Goal: Information Seeking & Learning: Check status

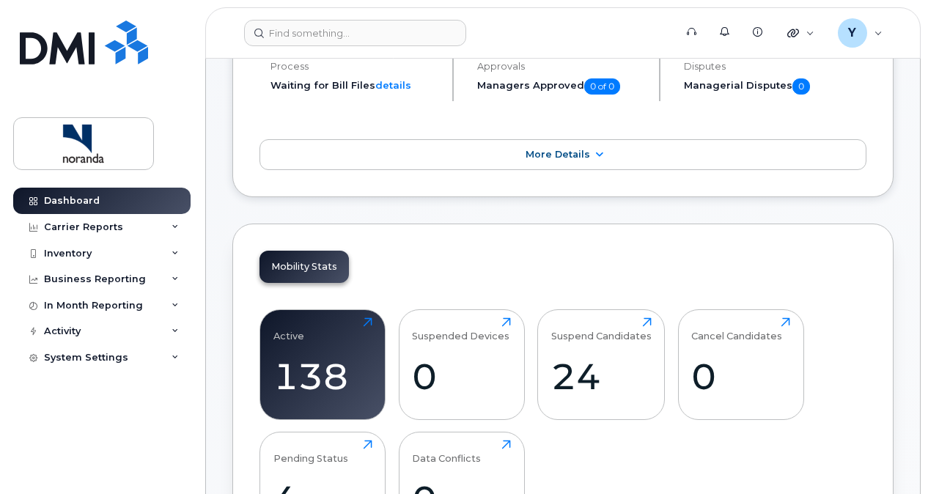
scroll to position [237, 0]
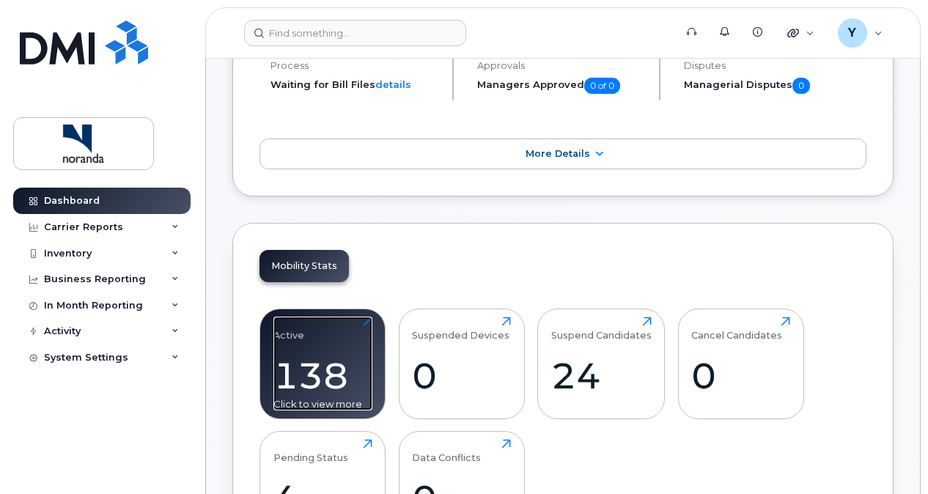
click at [361, 336] on div "Active 138 Click to view more" at bounding box center [322, 364] width 99 height 94
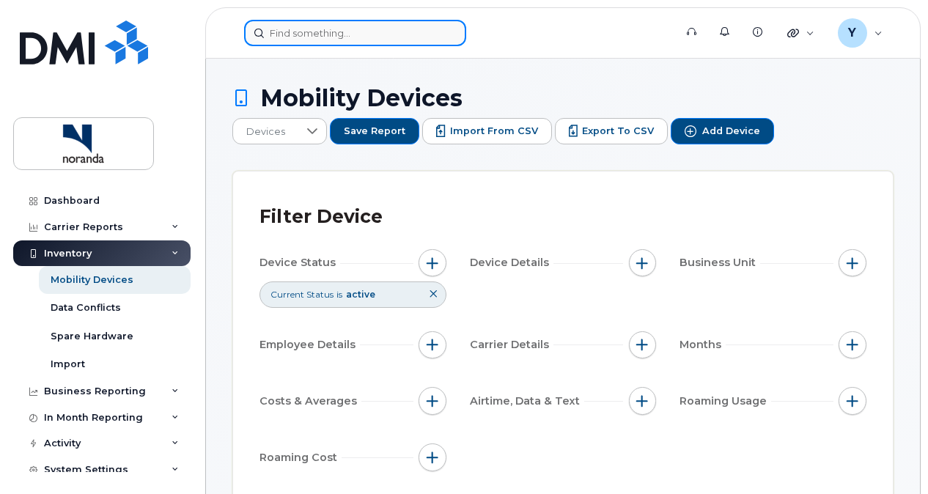
click at [374, 37] on input at bounding box center [355, 33] width 222 height 26
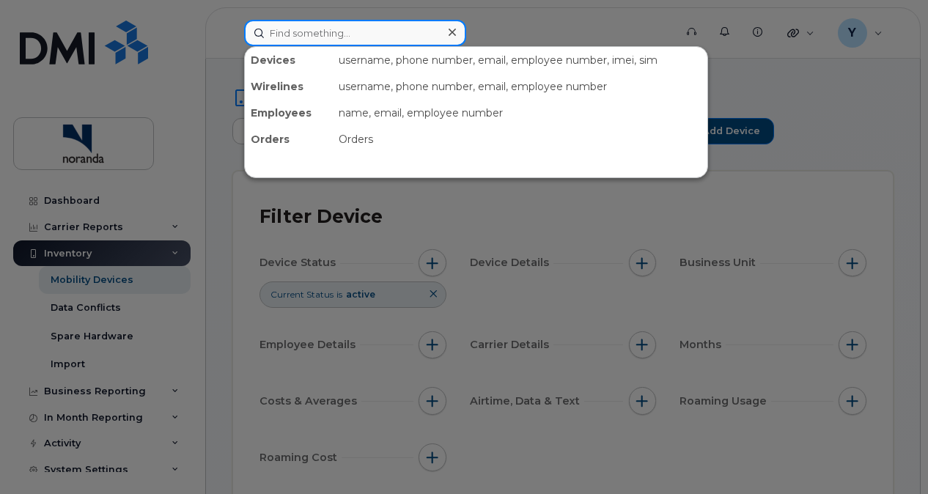
paste input "[PHONE_NUMBER]"
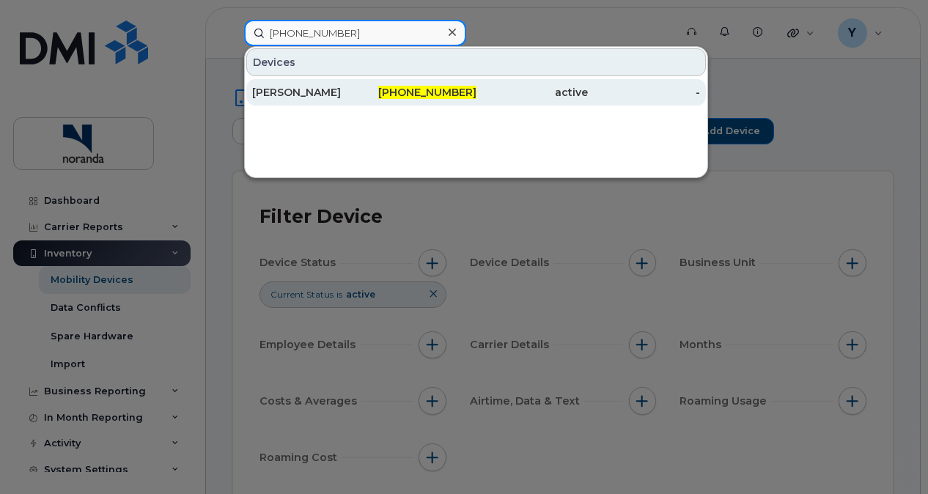
type input "[PHONE_NUMBER]"
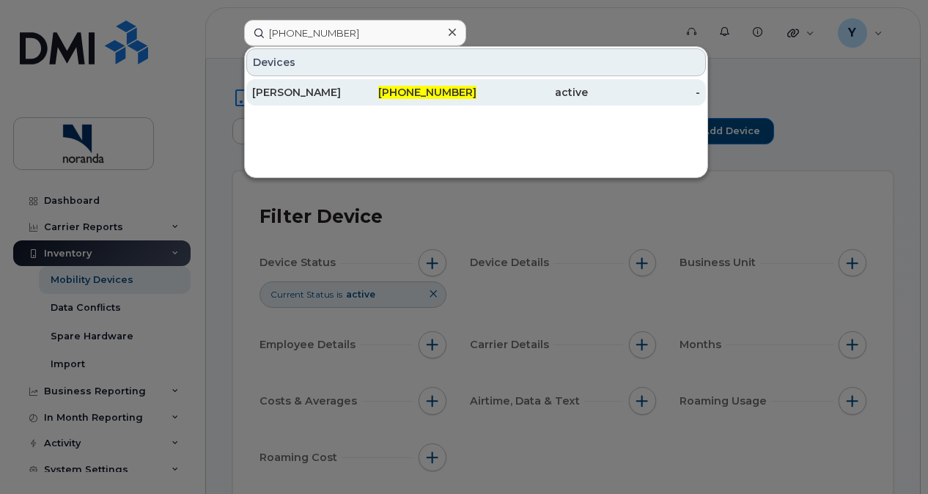
click at [327, 86] on div "[PERSON_NAME]" at bounding box center [308, 92] width 112 height 15
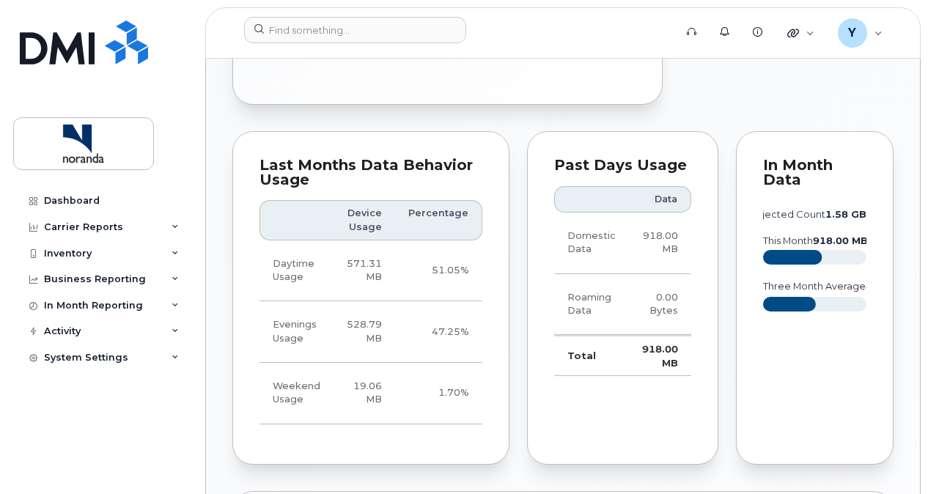
scroll to position [901, 0]
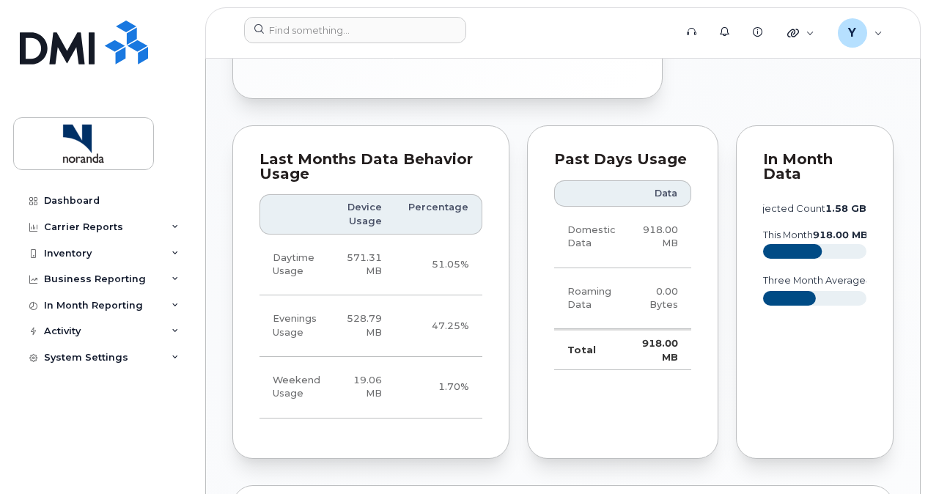
click at [506, 226] on div "Last Months Data Behavior Usage Device Usage Percentage Daytime Usage 571.31 MB…" at bounding box center [371, 292] width 295 height 350
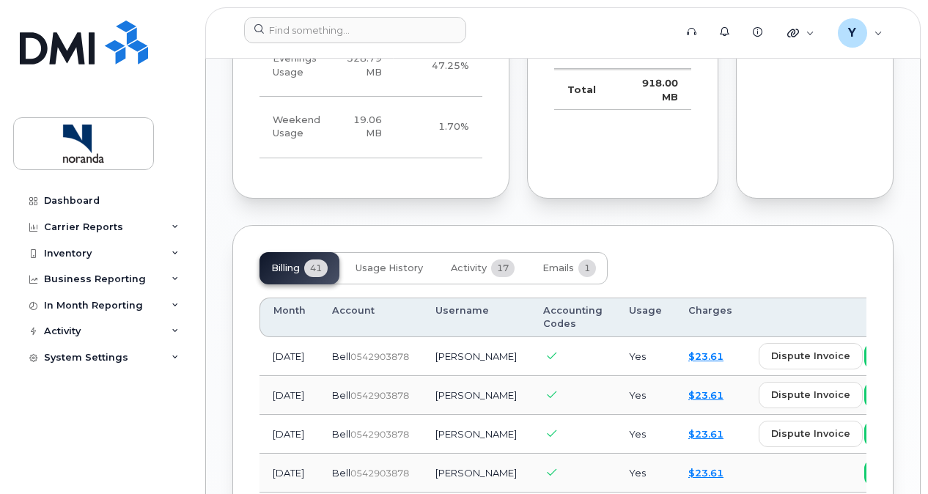
scroll to position [1159, 0]
click at [401, 271] on button "Usage History" at bounding box center [389, 270] width 91 height 32
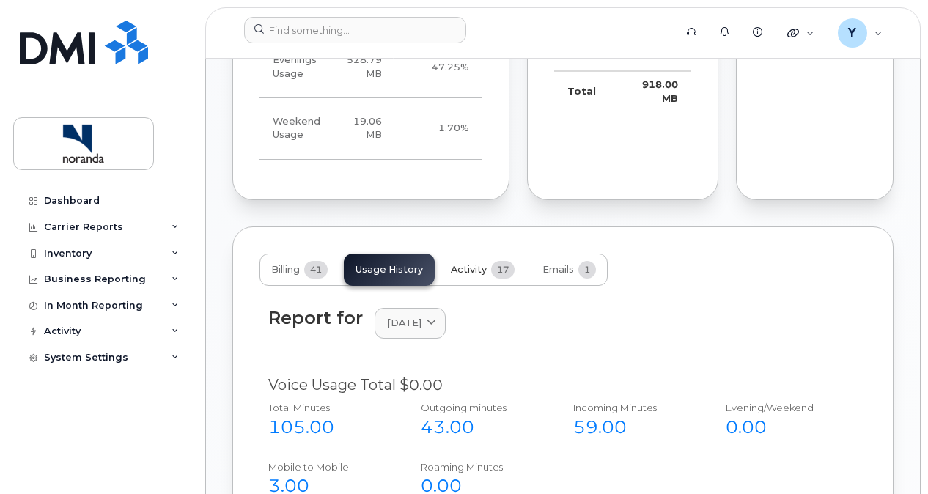
click at [476, 276] on span "Activity" at bounding box center [469, 270] width 36 height 12
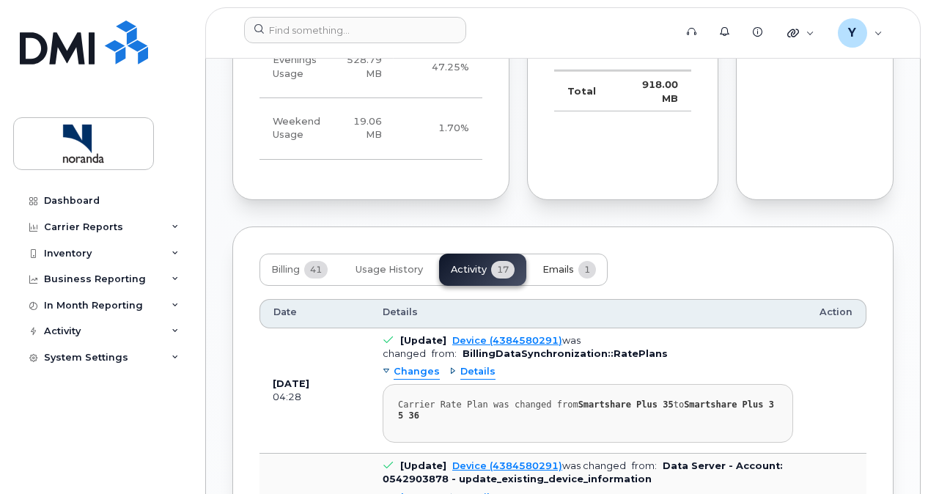
click at [567, 276] on span "Emails" at bounding box center [558, 270] width 32 height 12
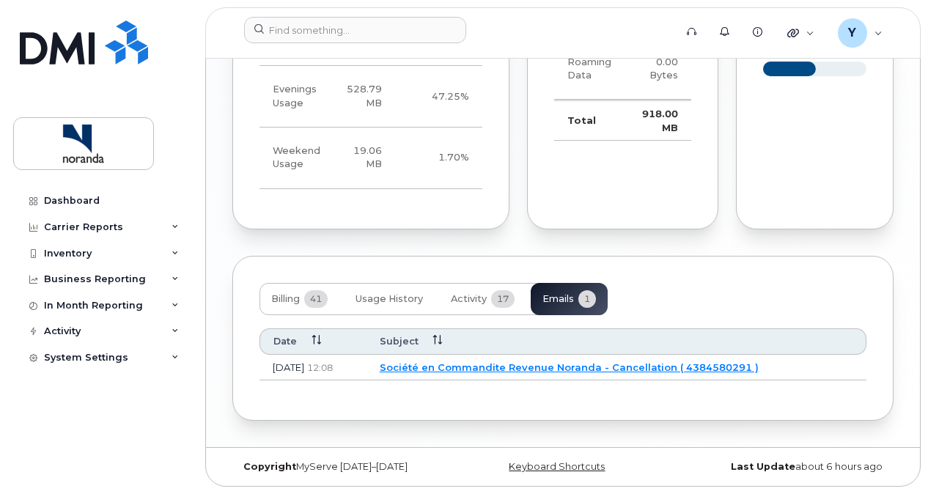
scroll to position [1137, 0]
click at [467, 303] on span "Activity" at bounding box center [469, 299] width 36 height 12
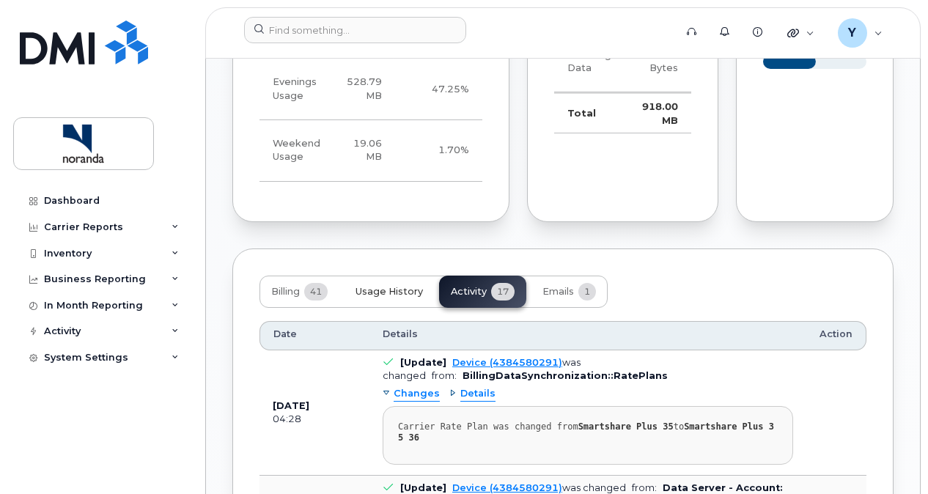
click at [394, 293] on button "Usage History" at bounding box center [389, 292] width 91 height 32
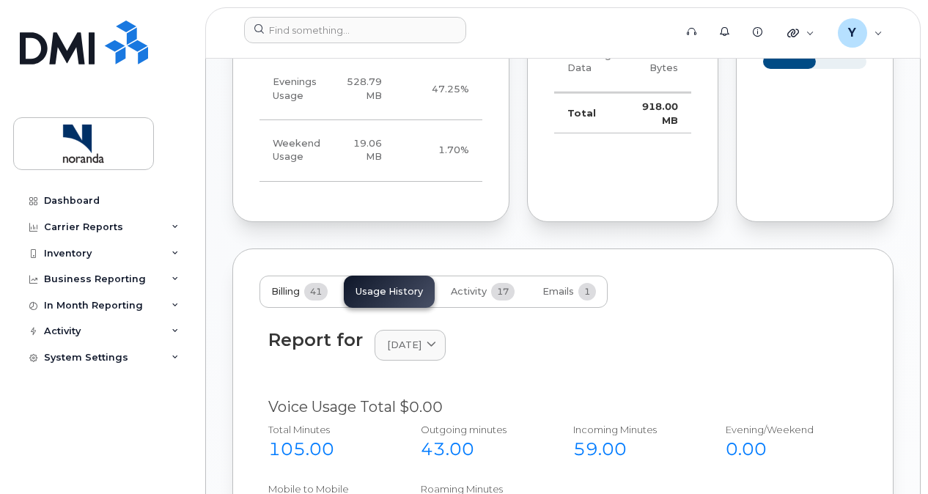
click at [281, 298] on span "Billing" at bounding box center [285, 292] width 29 height 12
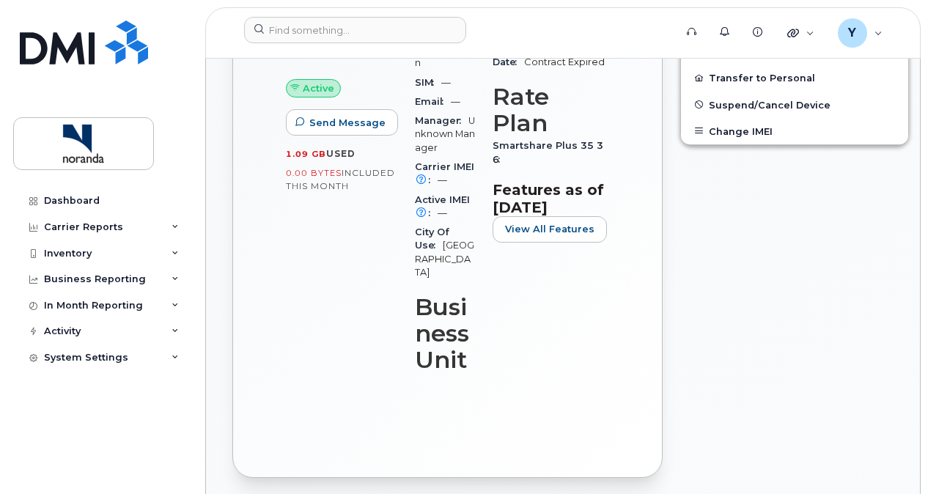
scroll to position [523, 0]
click at [174, 254] on icon at bounding box center [174, 253] width 7 height 7
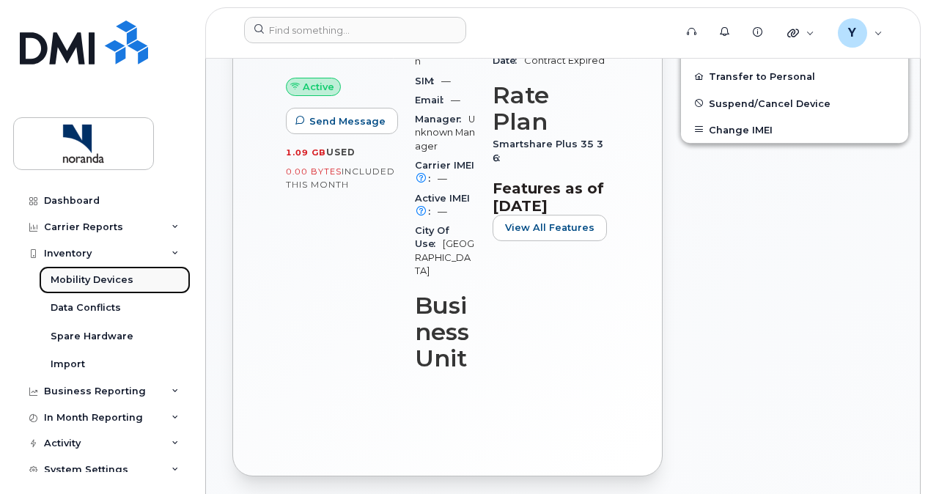
click at [114, 281] on div "Mobility Devices" at bounding box center [92, 279] width 83 height 13
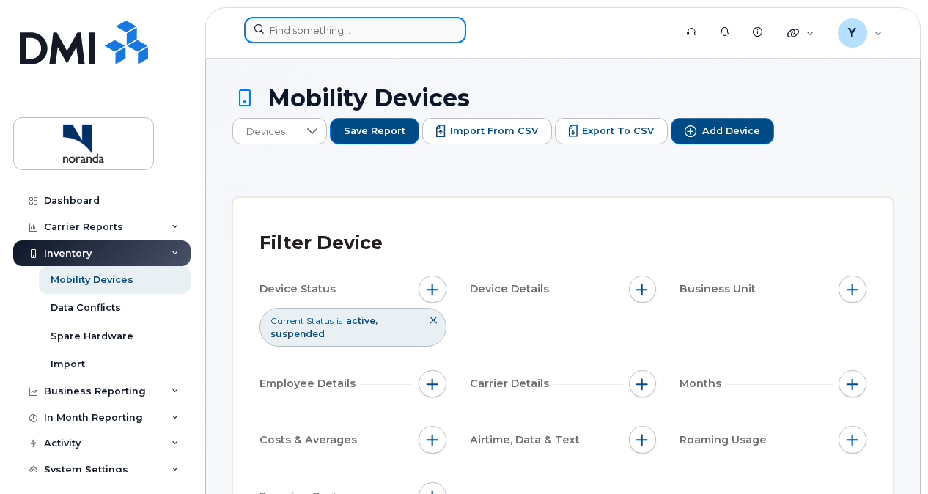
click at [400, 26] on input at bounding box center [355, 30] width 222 height 26
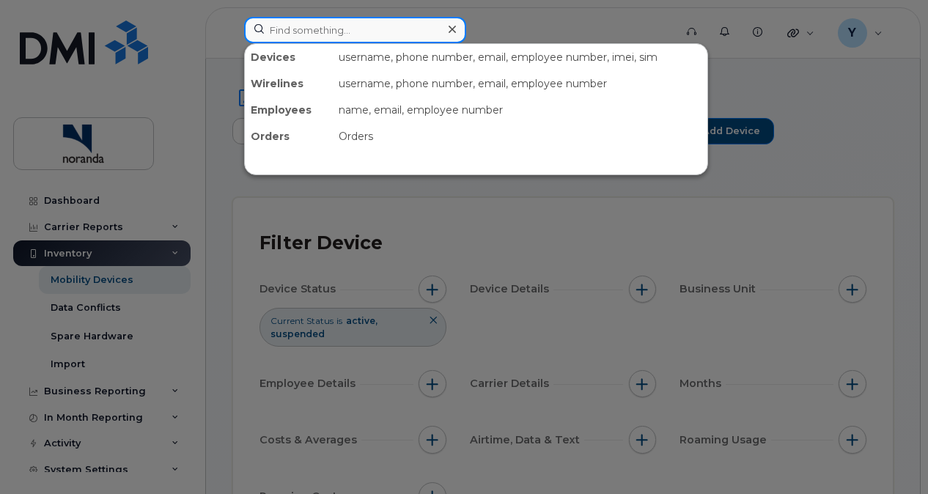
paste input "438-458-0291"
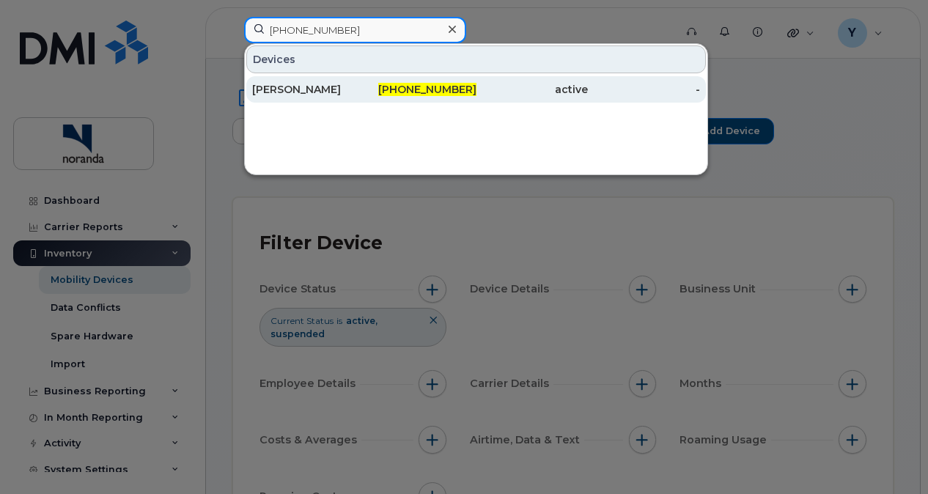
type input "438-458-0291"
click at [422, 86] on span "438-458-0291" at bounding box center [427, 89] width 98 height 13
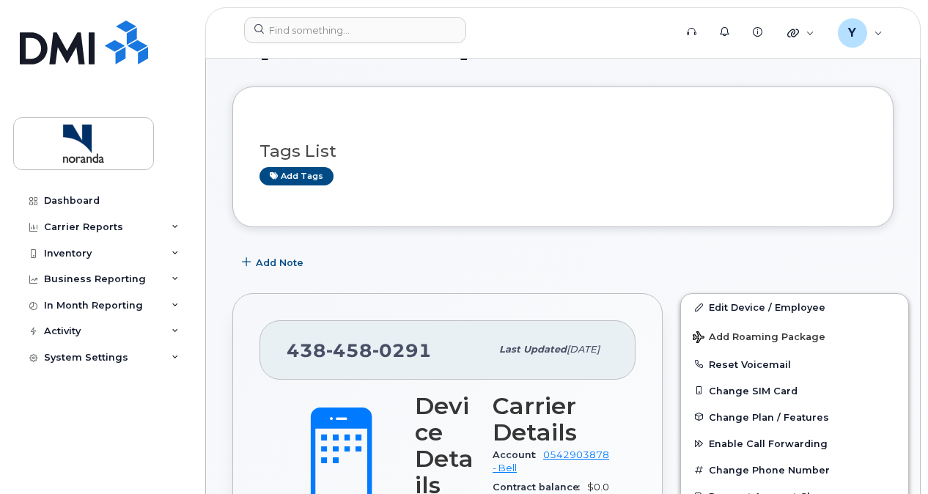
scroll to position [51, 0]
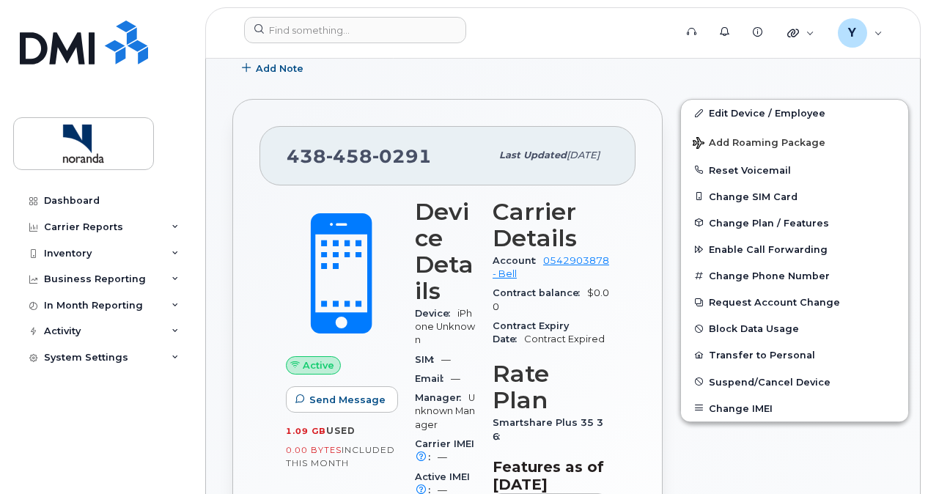
scroll to position [247, 0]
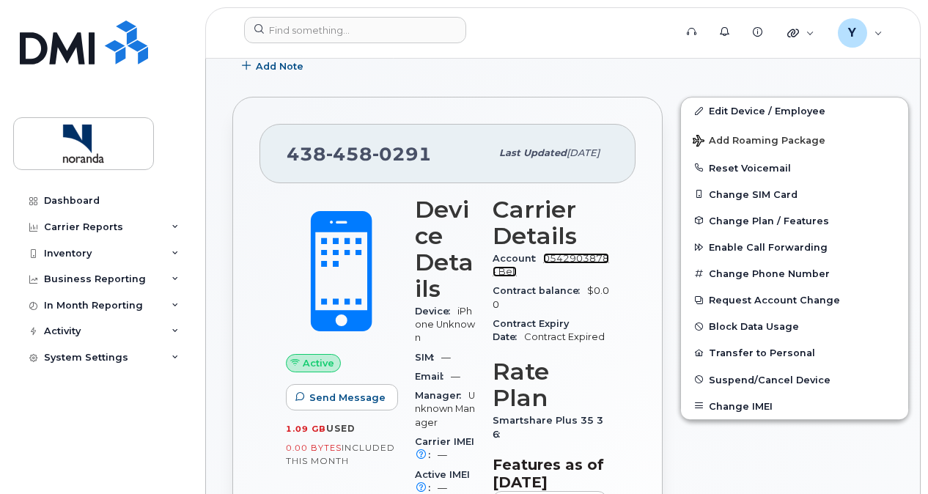
click at [570, 271] on link "0542903878 - Bell" at bounding box center [550, 265] width 117 height 24
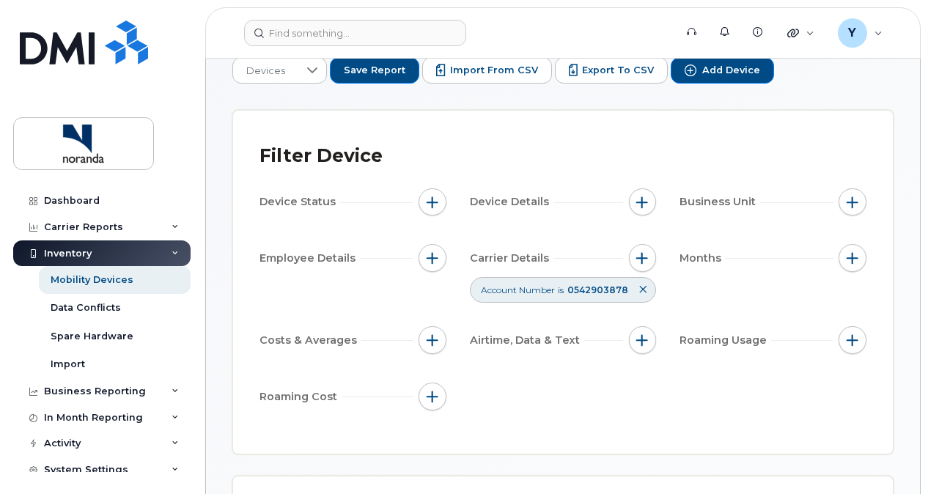
scroll to position [59, 0]
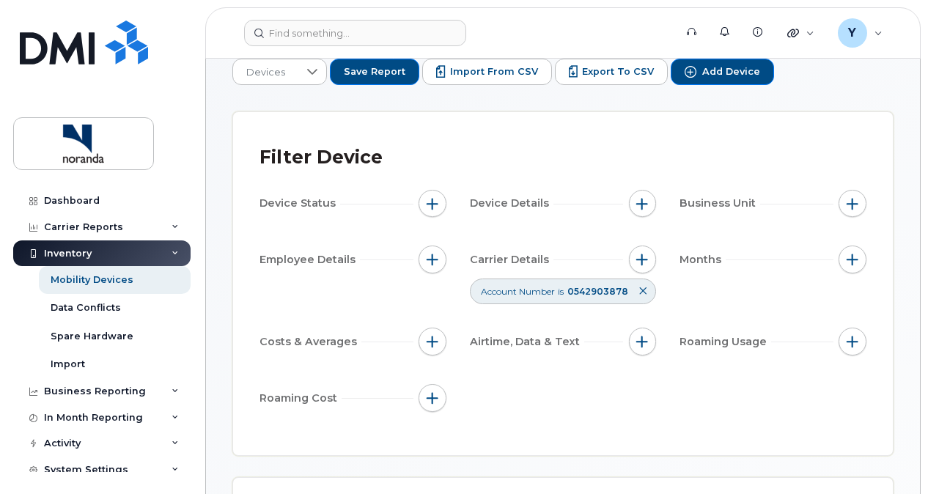
click at [640, 287] on icon at bounding box center [642, 291] width 9 height 9
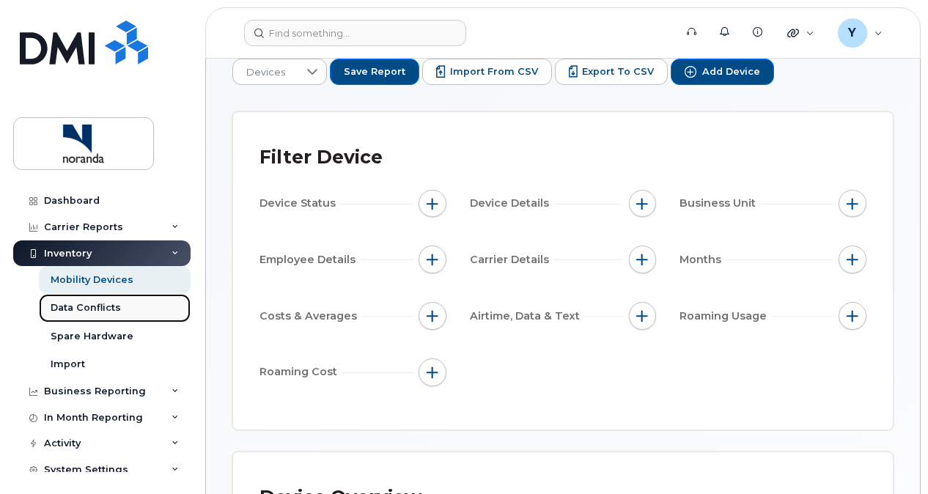
click at [106, 308] on div "Data Conflicts" at bounding box center [86, 307] width 70 height 13
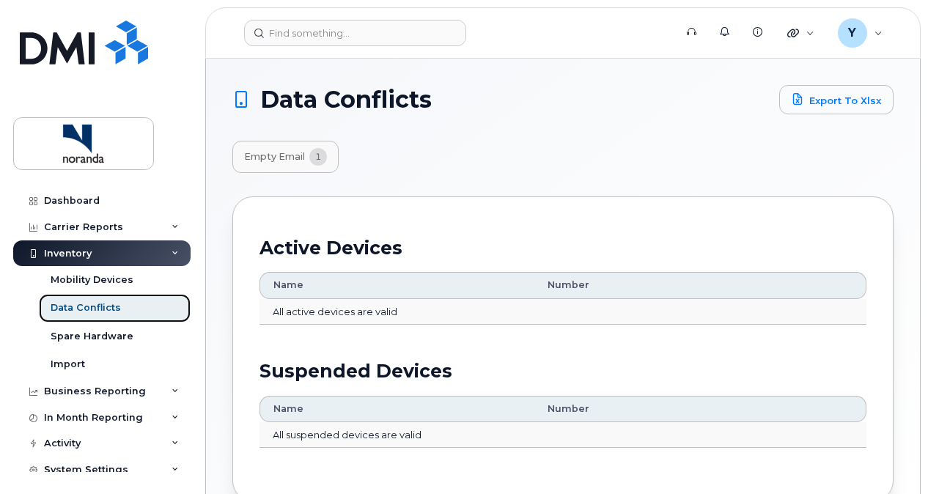
scroll to position [77, 0]
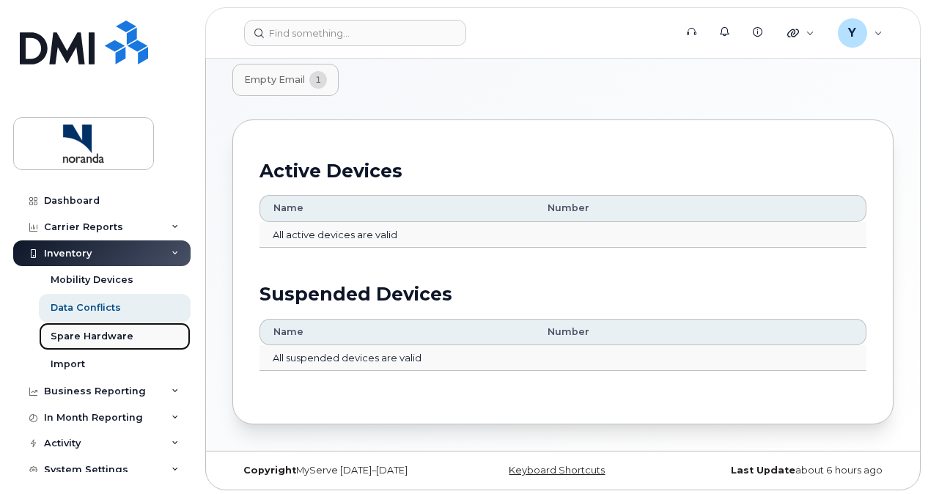
click at [113, 334] on div "Spare Hardware" at bounding box center [92, 336] width 83 height 13
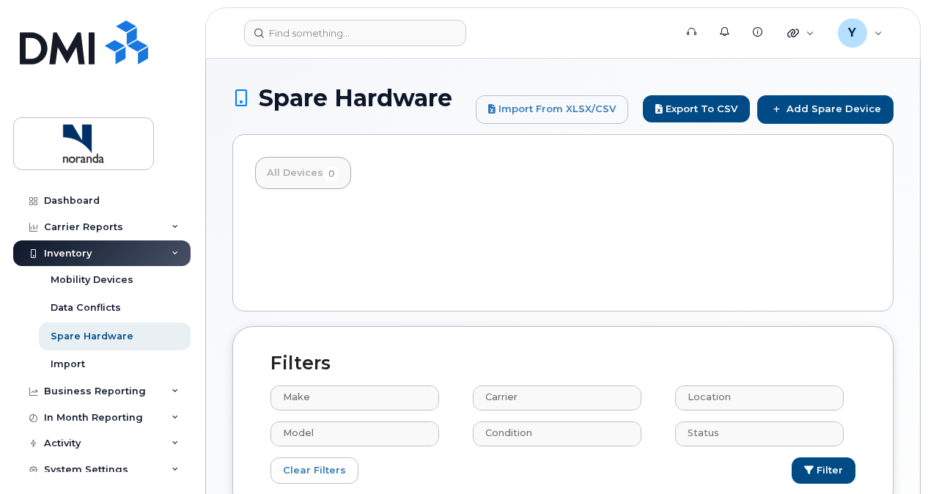
select select
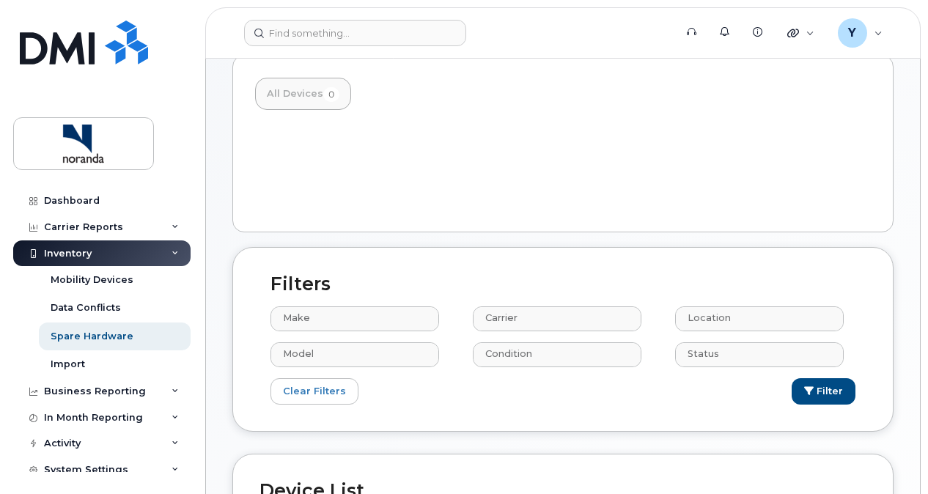
scroll to position [81, 0]
click at [396, 198] on div at bounding box center [563, 170] width 616 height 73
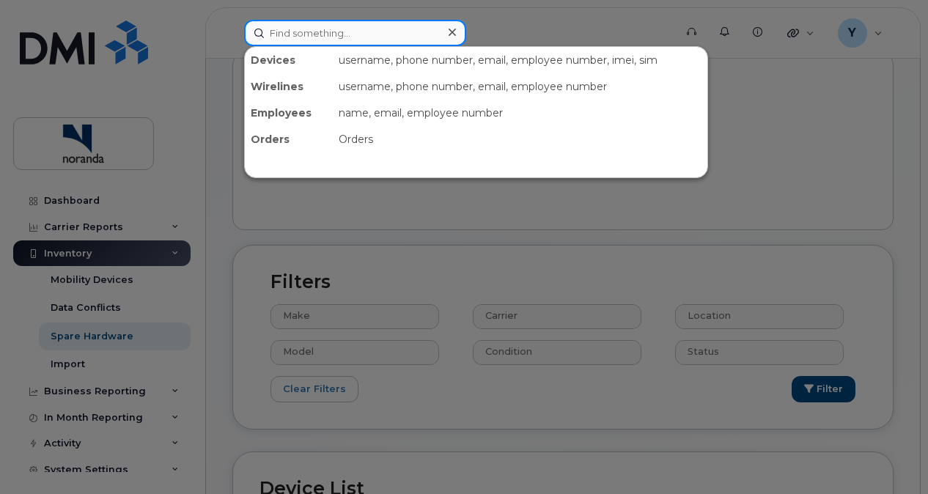
click at [374, 39] on input at bounding box center [355, 33] width 222 height 26
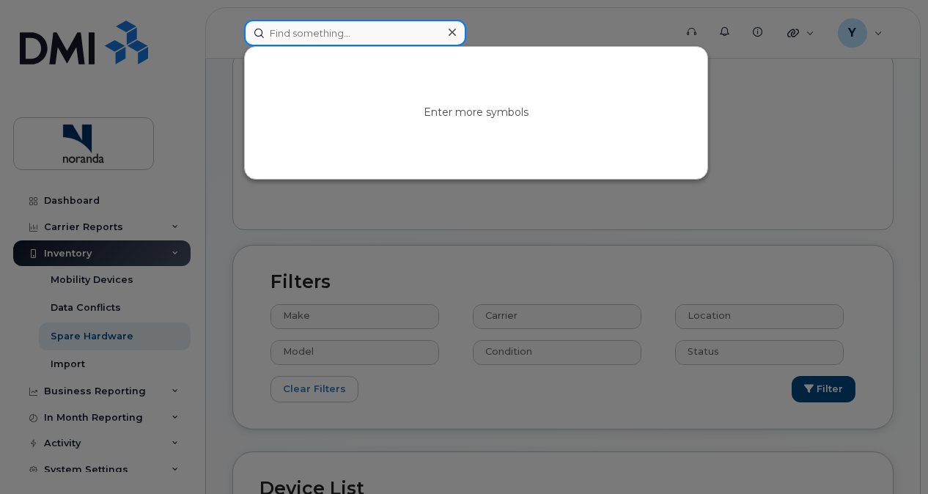
click at [374, 39] on input at bounding box center [355, 33] width 222 height 26
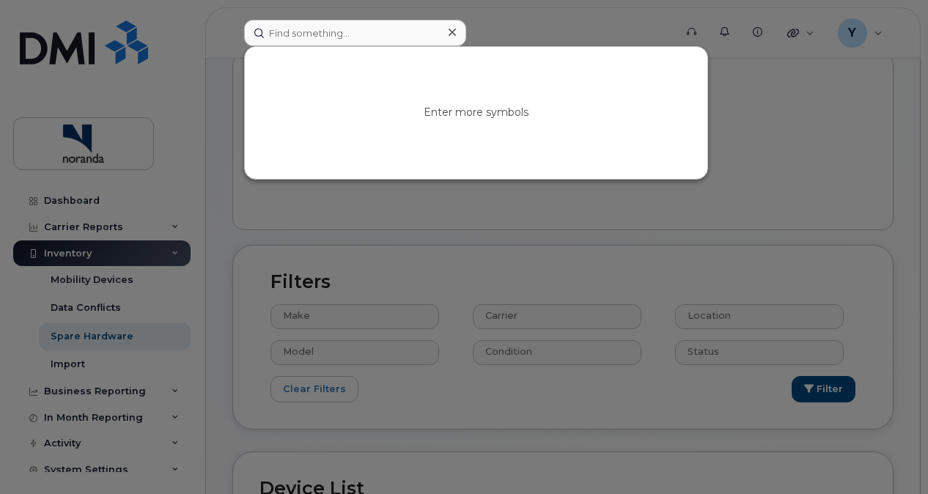
click at [104, 284] on div at bounding box center [464, 247] width 928 height 494
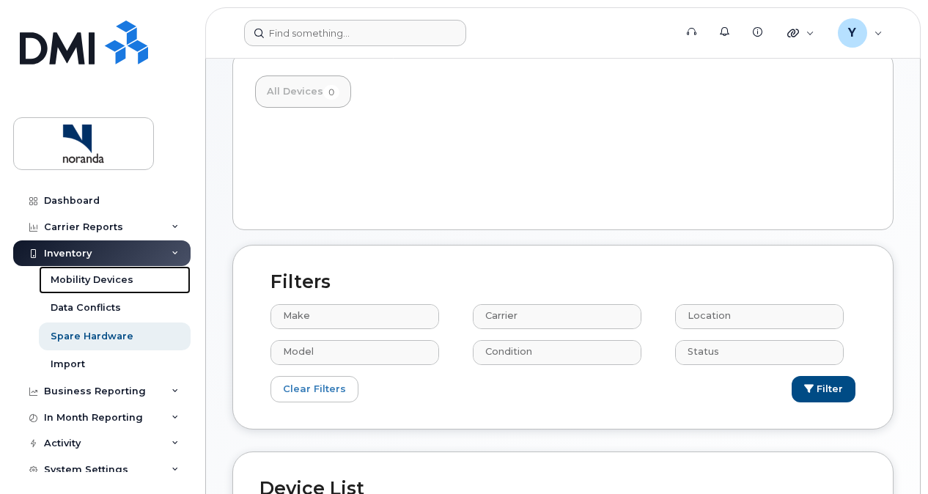
click at [104, 284] on div "Mobility Devices" at bounding box center [92, 279] width 83 height 13
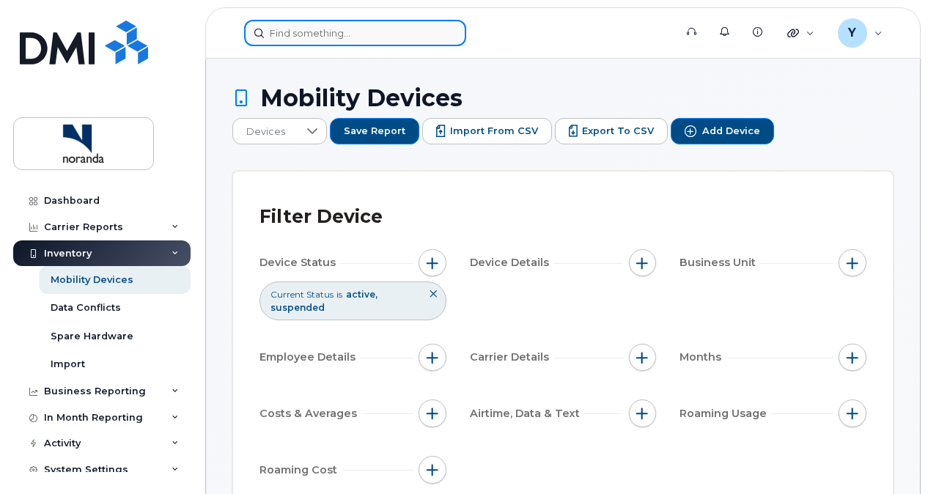
click at [355, 38] on input at bounding box center [355, 33] width 222 height 26
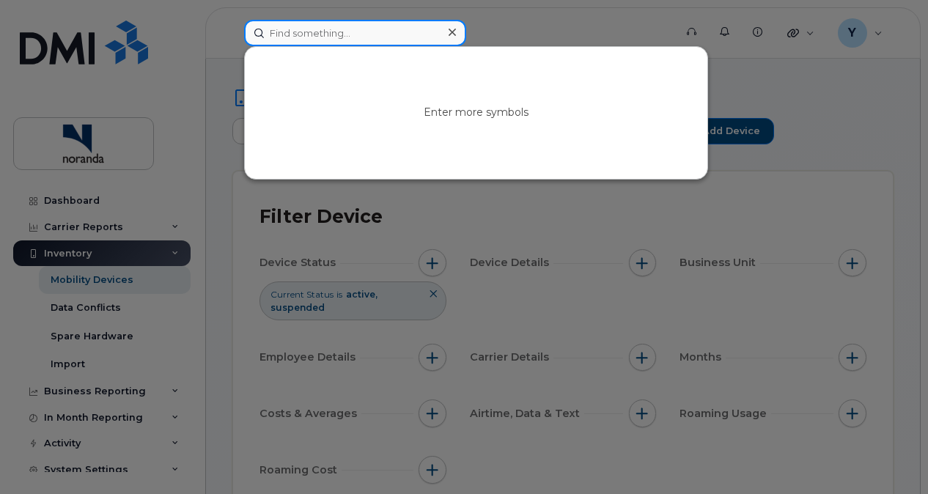
paste input "[PHONE_NUMBER]"
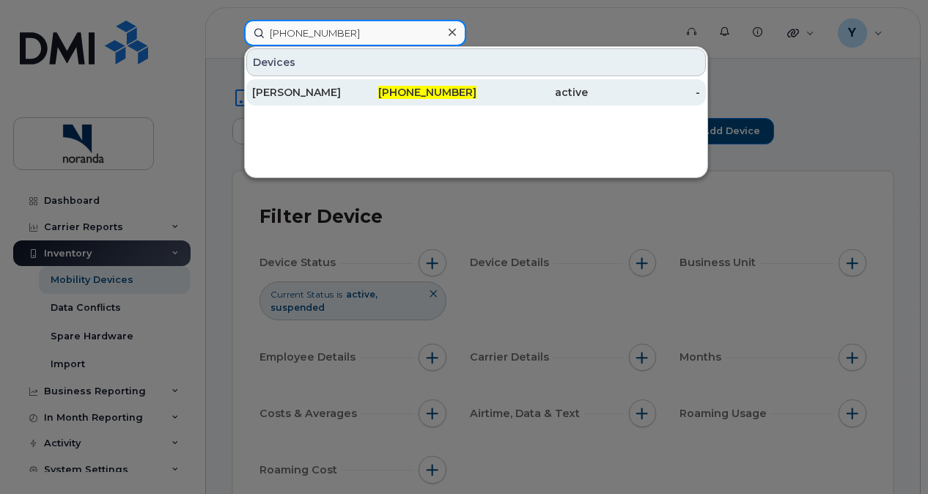
type input "438-458-0291"
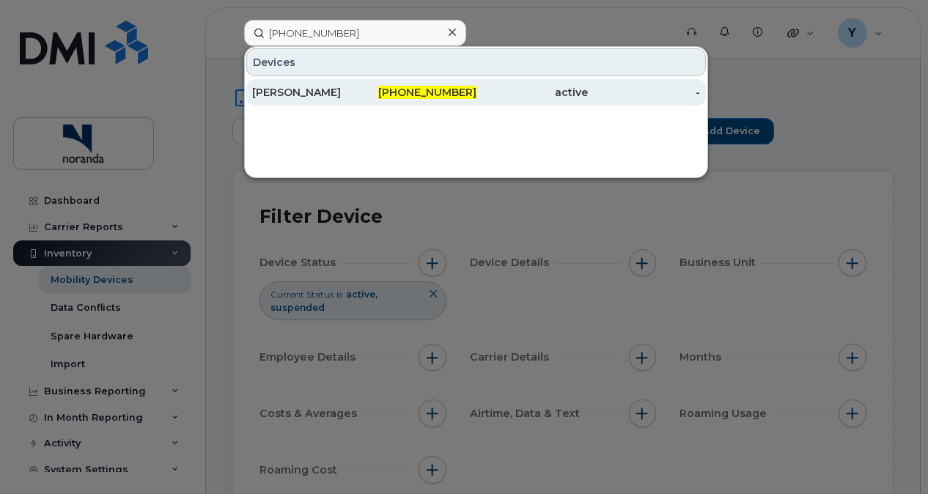
click at [320, 92] on div "[PERSON_NAME]" at bounding box center [308, 92] width 112 height 15
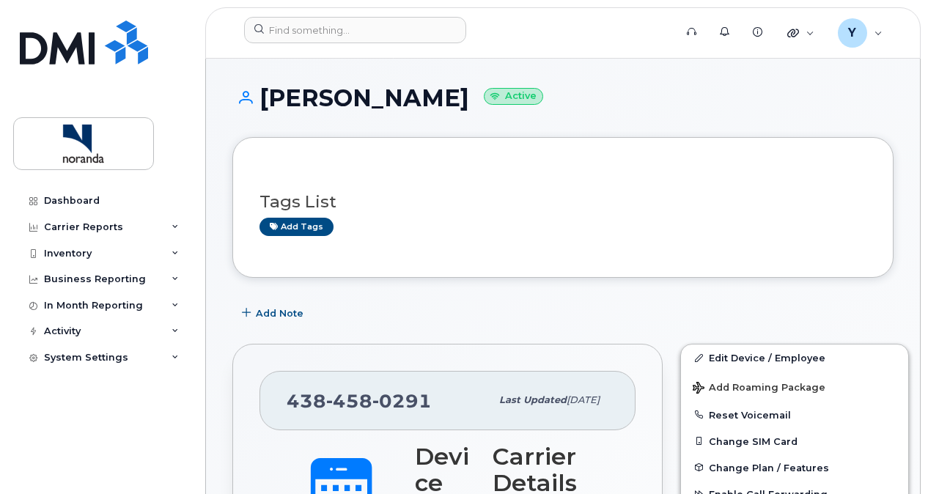
drag, startPoint x: 481, startPoint y: 98, endPoint x: 254, endPoint y: 89, distance: 226.6
click at [254, 89] on h1 "Moussa Hamache Active" at bounding box center [562, 98] width 661 height 26
copy h1 "Moussa Hamache"
click at [623, 220] on div "Add tags" at bounding box center [556, 227] width 595 height 18
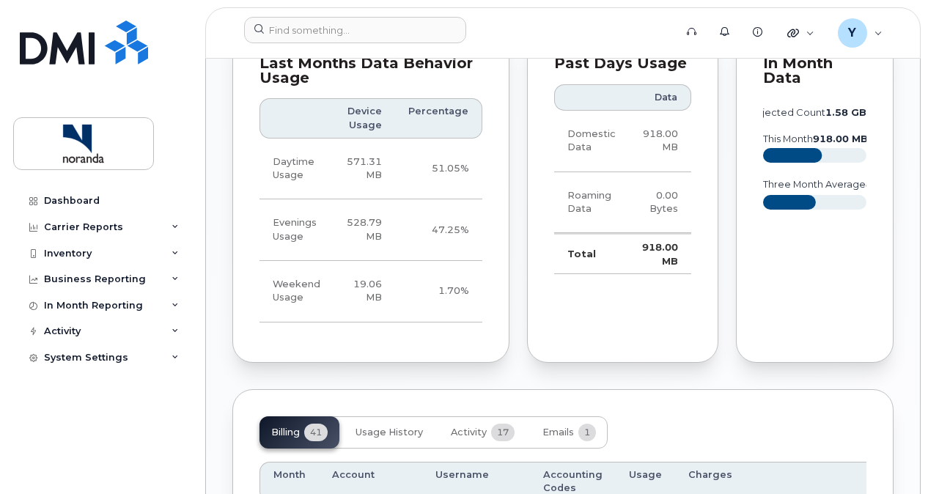
scroll to position [997, 0]
drag, startPoint x: 809, startPoint y: 113, endPoint x: 748, endPoint y: 111, distance: 60.9
click at [748, 111] on div "In Month Data projected count 1.58 GB this month 918.00 MB three month average …" at bounding box center [815, 195] width 158 height 333
drag, startPoint x: 748, startPoint y: 111, endPoint x: 764, endPoint y: 109, distance: 15.5
click at [764, 109] on text "projected count 1.58 GB" at bounding box center [805, 111] width 121 height 11
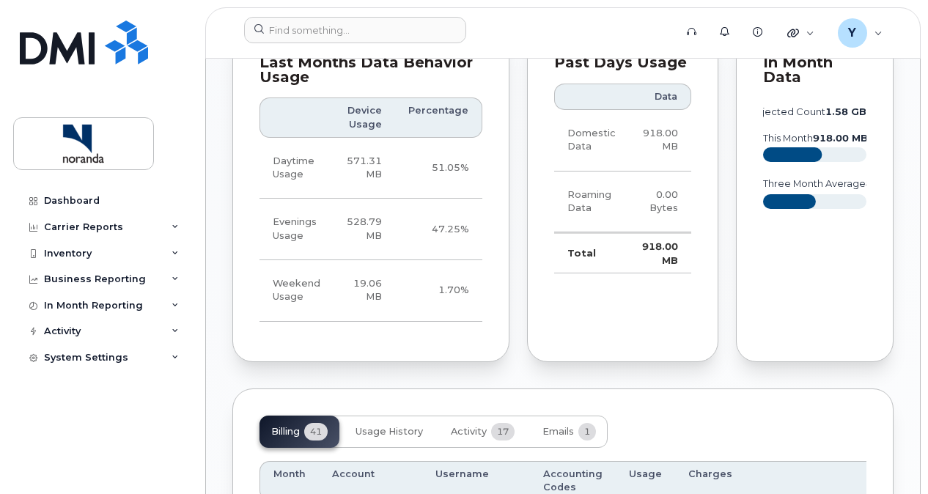
click at [841, 267] on div "In Month Data projected count 1.58 GB this month 918.00 MB three month average …" at bounding box center [815, 195] width 158 height 333
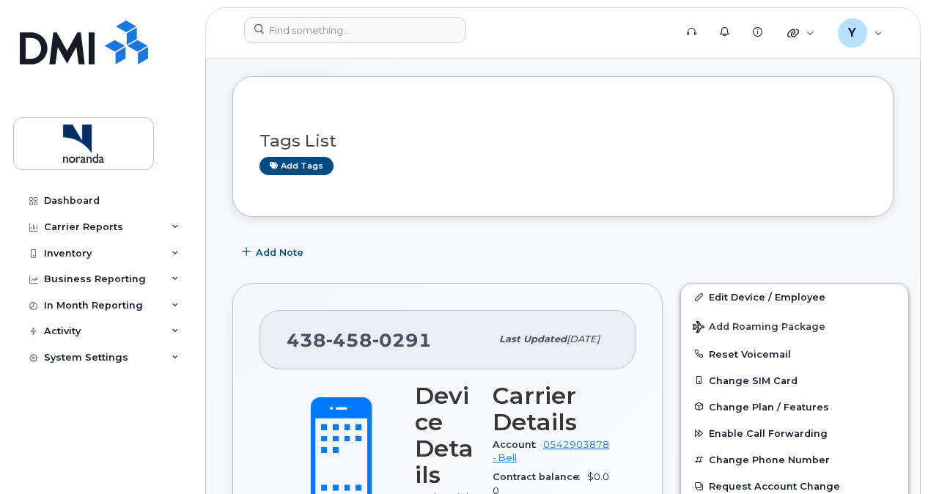
scroll to position [0, 0]
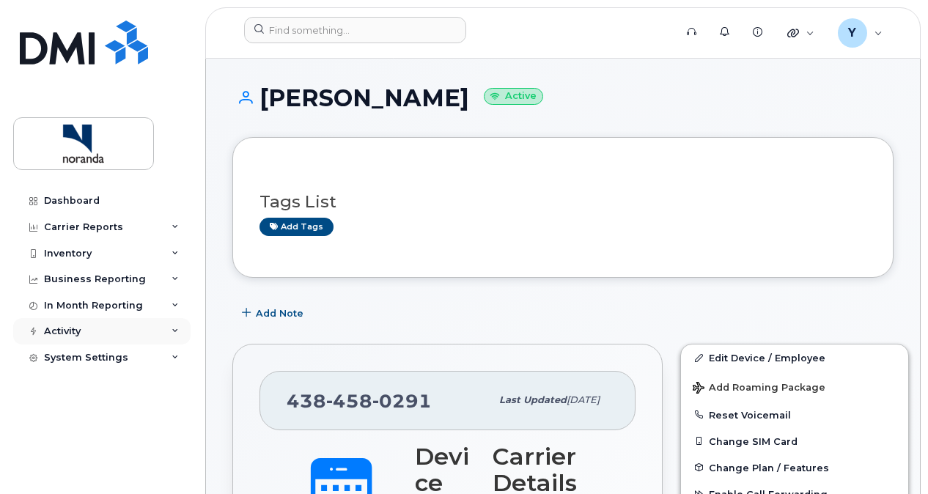
click at [178, 331] on icon at bounding box center [174, 331] width 7 height 7
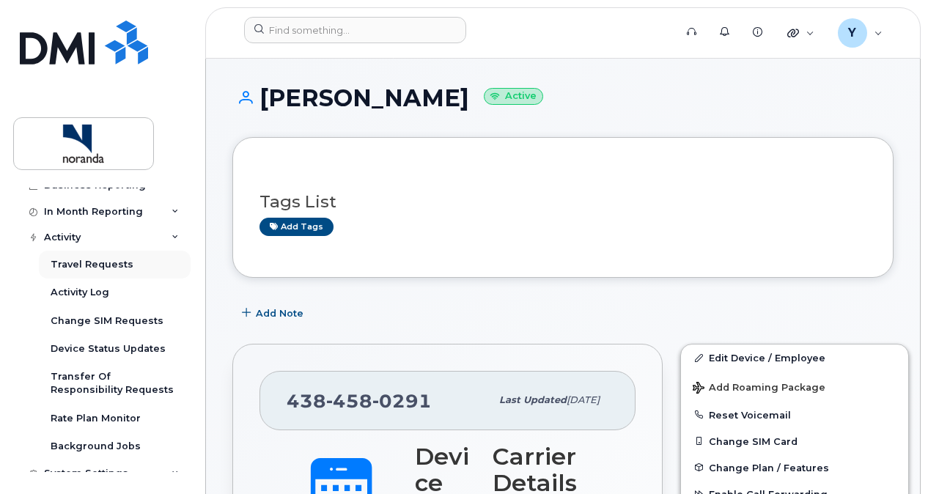
scroll to position [96, 0]
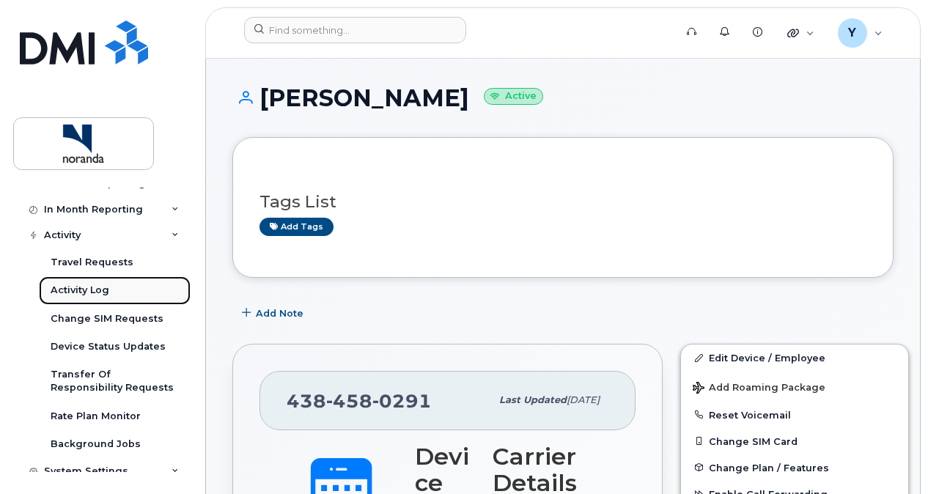
click at [95, 281] on link "Activity Log" at bounding box center [115, 290] width 152 height 28
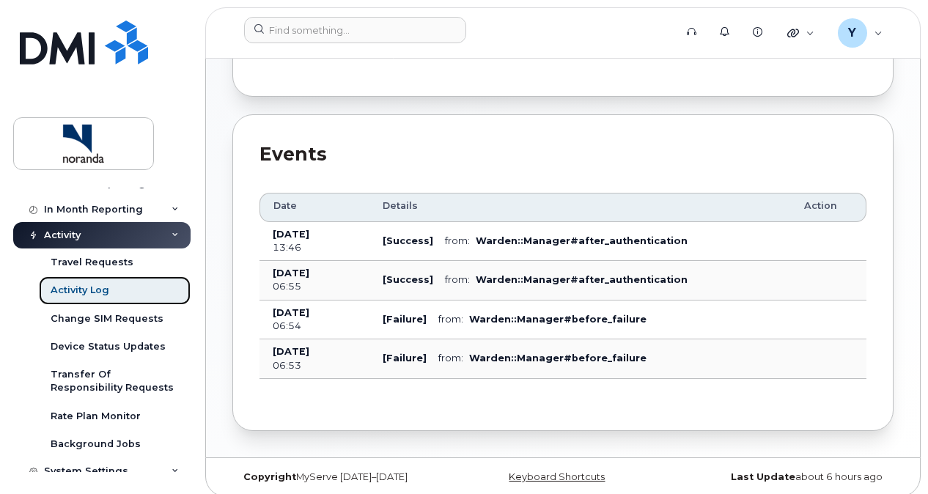
scroll to position [350, 0]
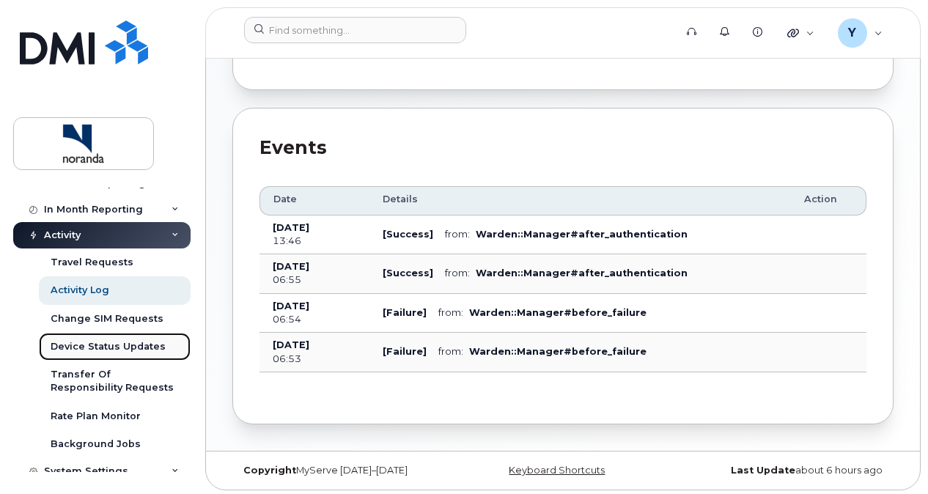
click at [108, 341] on div "Device Status Updates" at bounding box center [108, 346] width 115 height 13
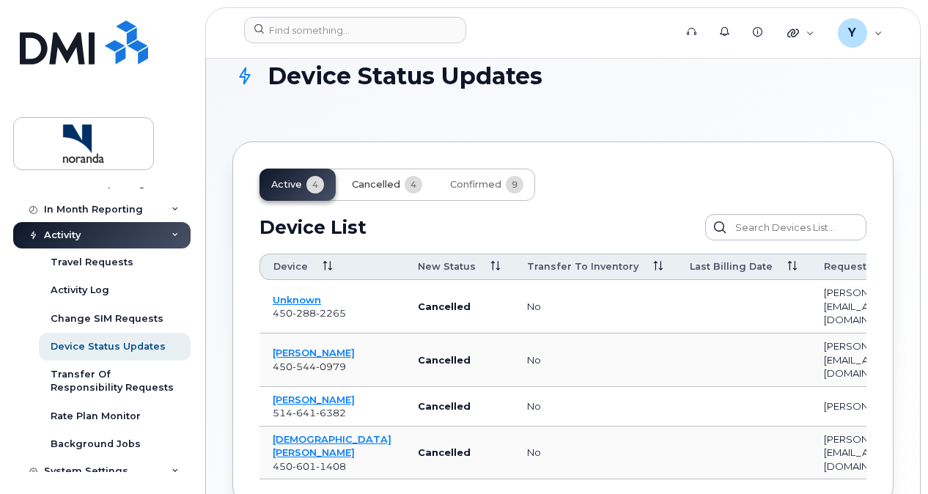
click at [373, 179] on span "Cancelled" at bounding box center [376, 185] width 48 height 12
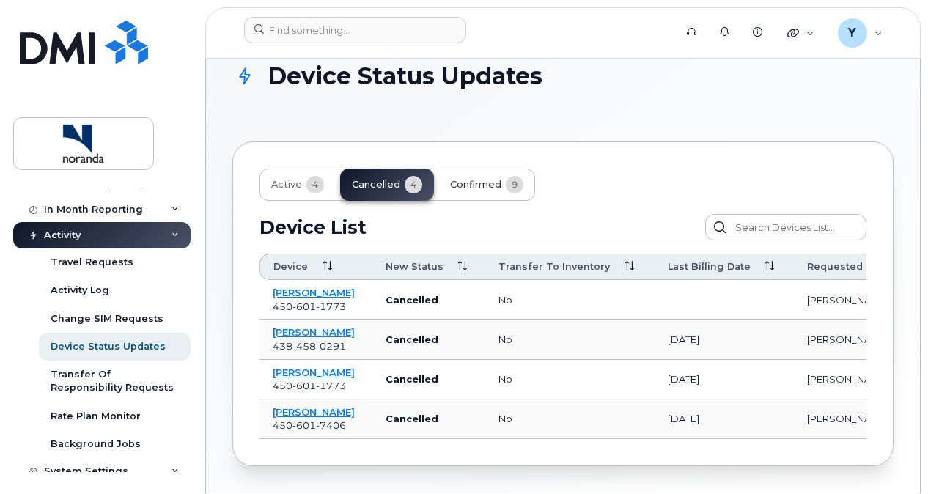
click at [471, 188] on span "Confirmed" at bounding box center [475, 185] width 51 height 12
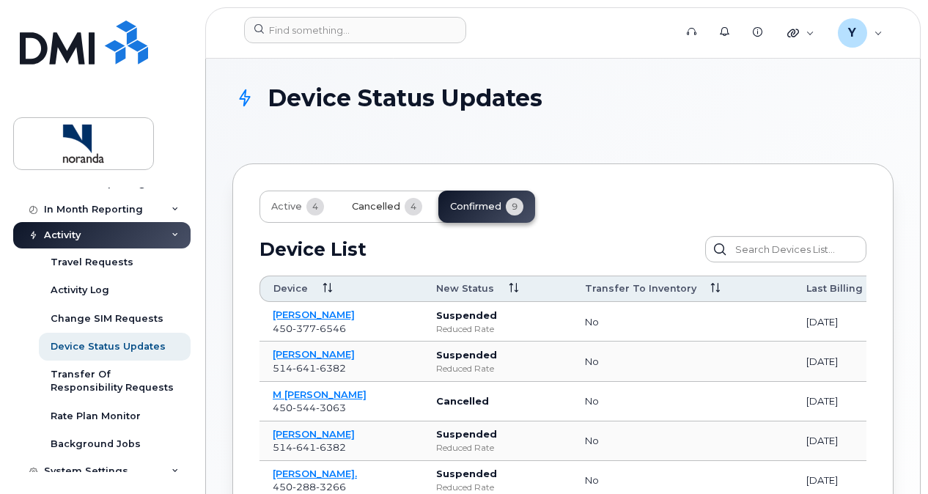
click at [394, 215] on button "Cancelled 4" at bounding box center [387, 207] width 94 height 32
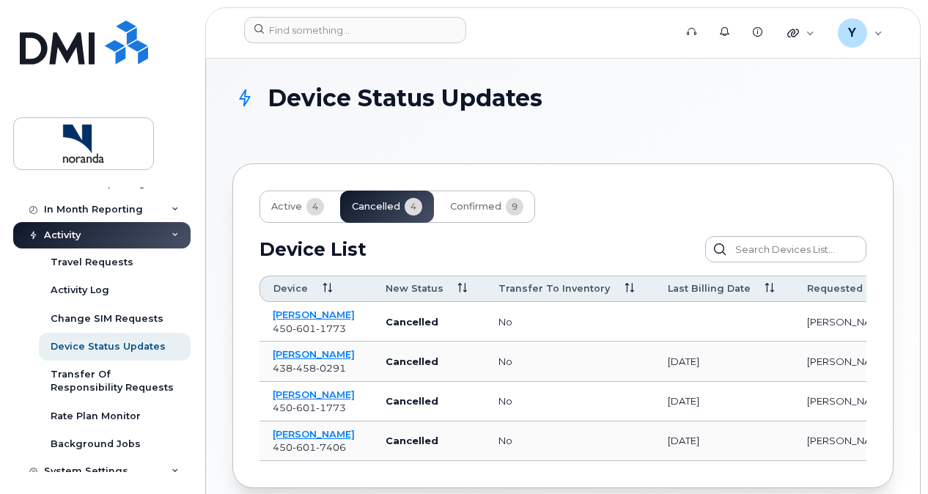
scroll to position [9, 0]
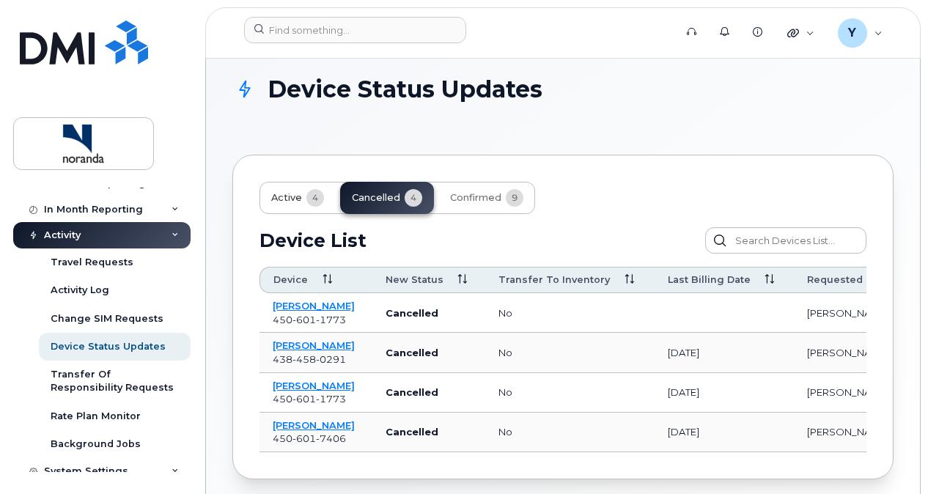
click at [284, 201] on span "Active" at bounding box center [286, 198] width 31 height 12
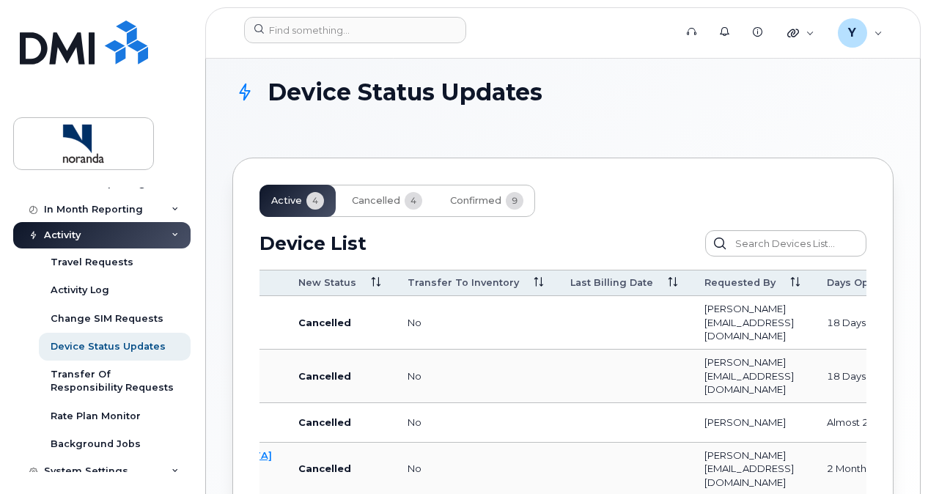
scroll to position [0, 0]
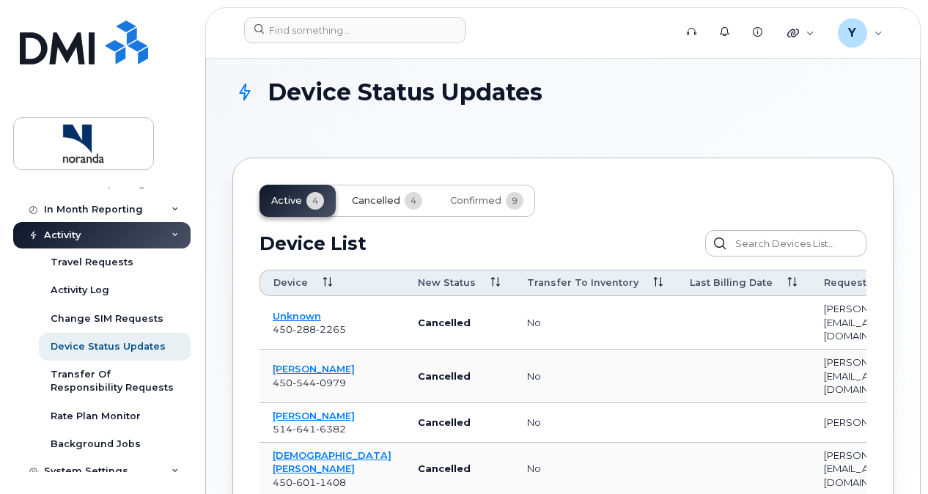
click at [379, 202] on span "Cancelled" at bounding box center [376, 201] width 48 height 12
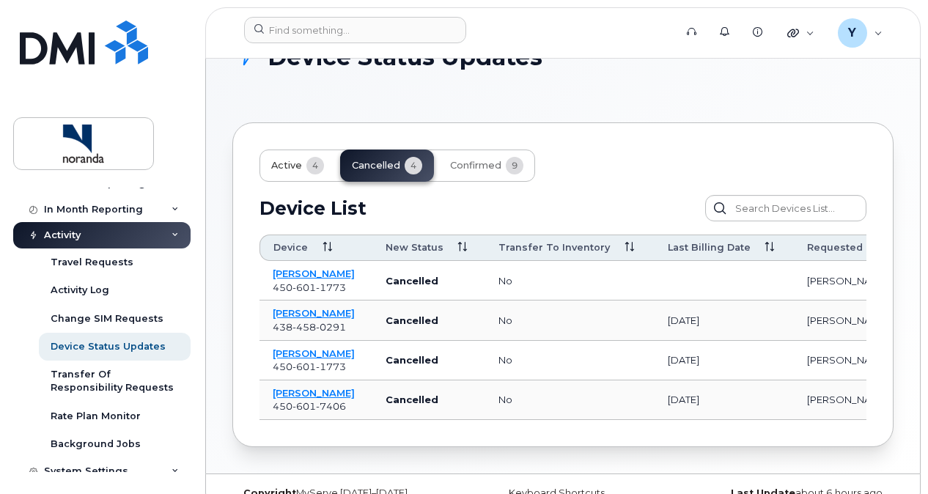
click at [281, 169] on span "Active" at bounding box center [286, 166] width 31 height 12
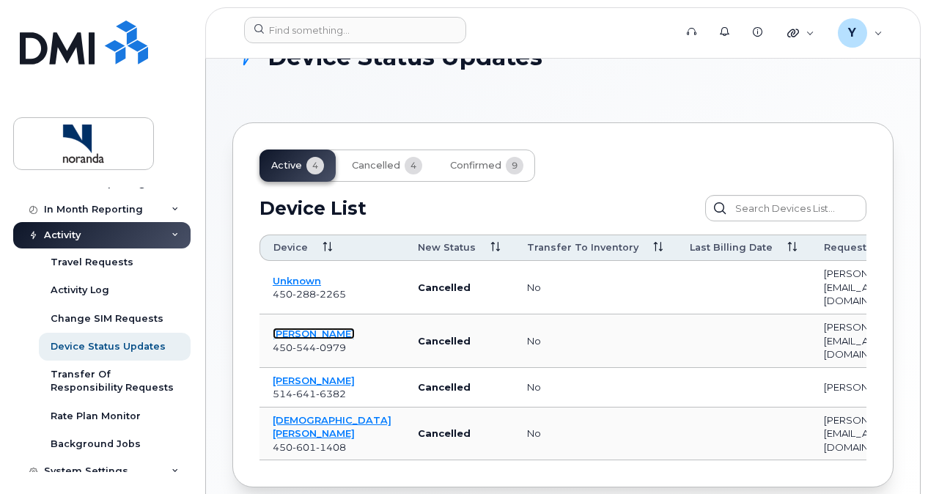
click at [299, 328] on link "[PERSON_NAME]" at bounding box center [314, 334] width 82 height 12
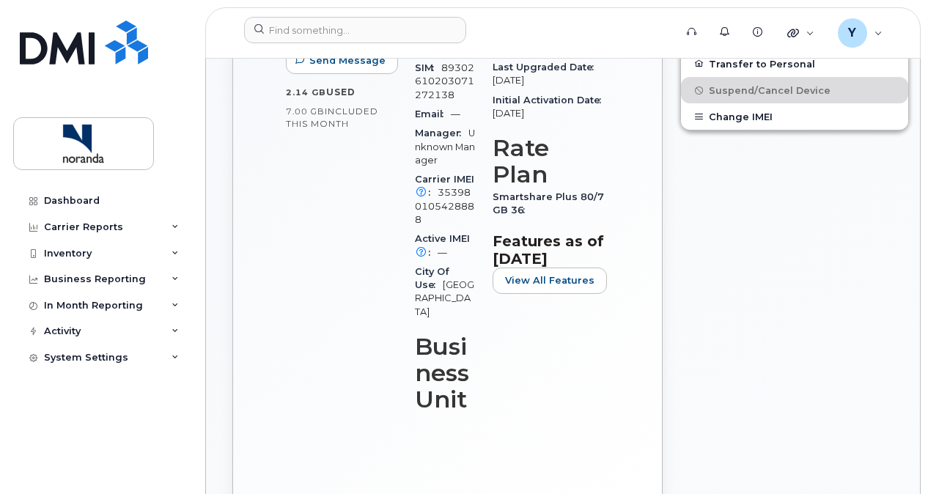
scroll to position [640, 0]
